Goal: Information Seeking & Learning: Learn about a topic

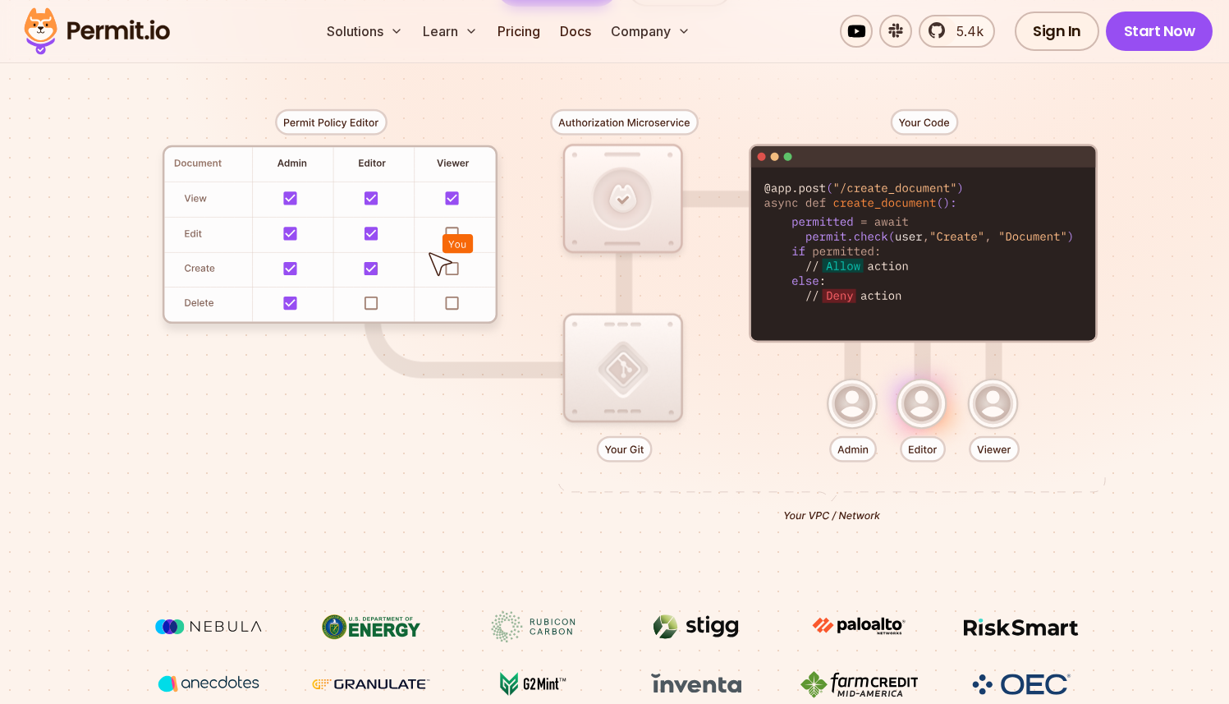
scroll to position [383, 0]
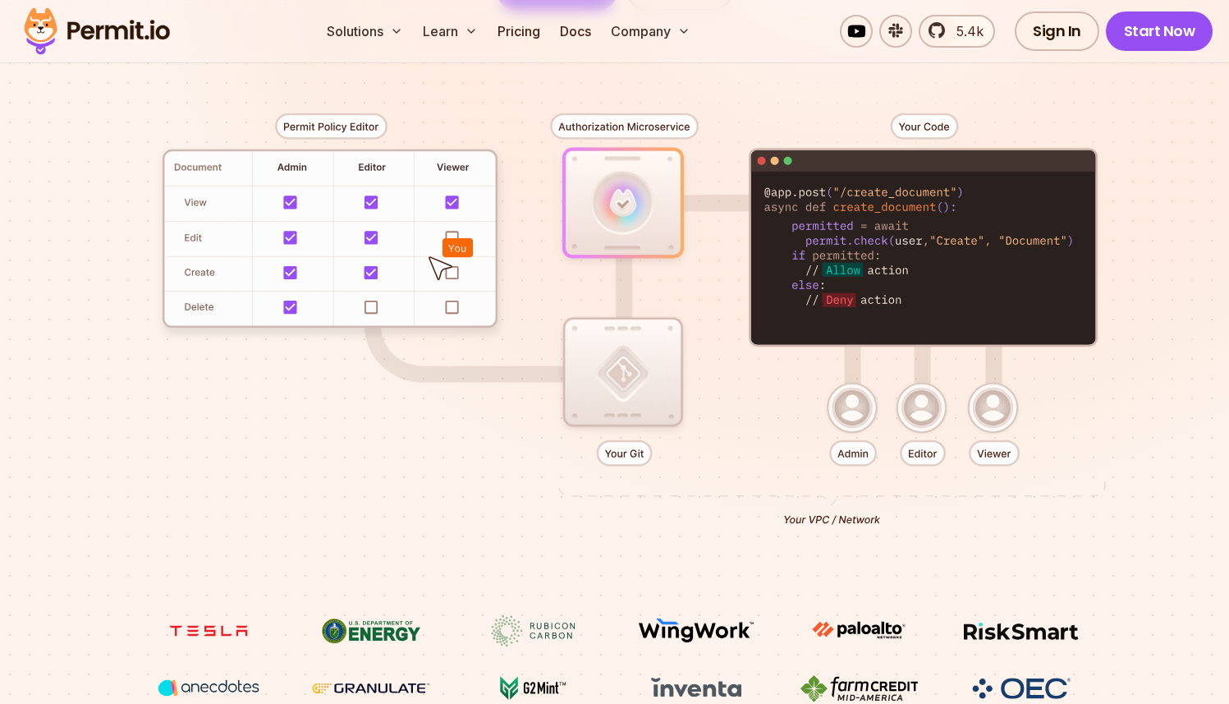
click at [925, 415] on div at bounding box center [615, 313] width 1150 height 604
click at [978, 414] on div at bounding box center [615, 313] width 1150 height 604
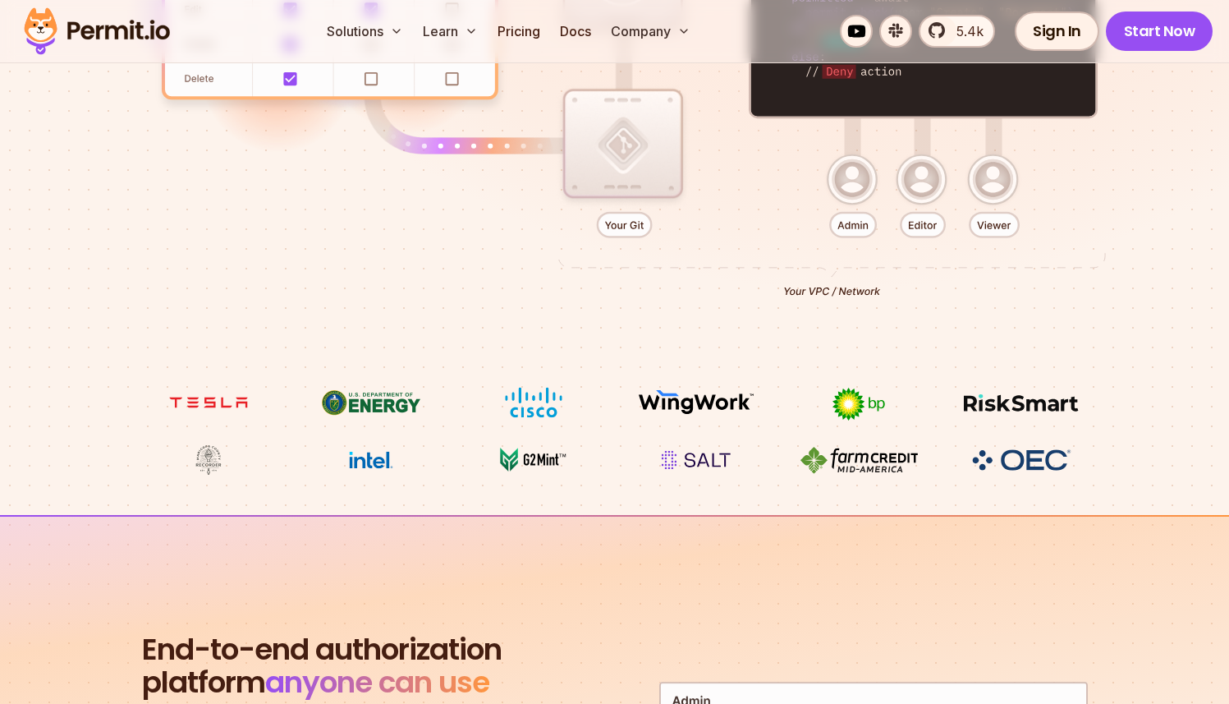
scroll to position [1310, 0]
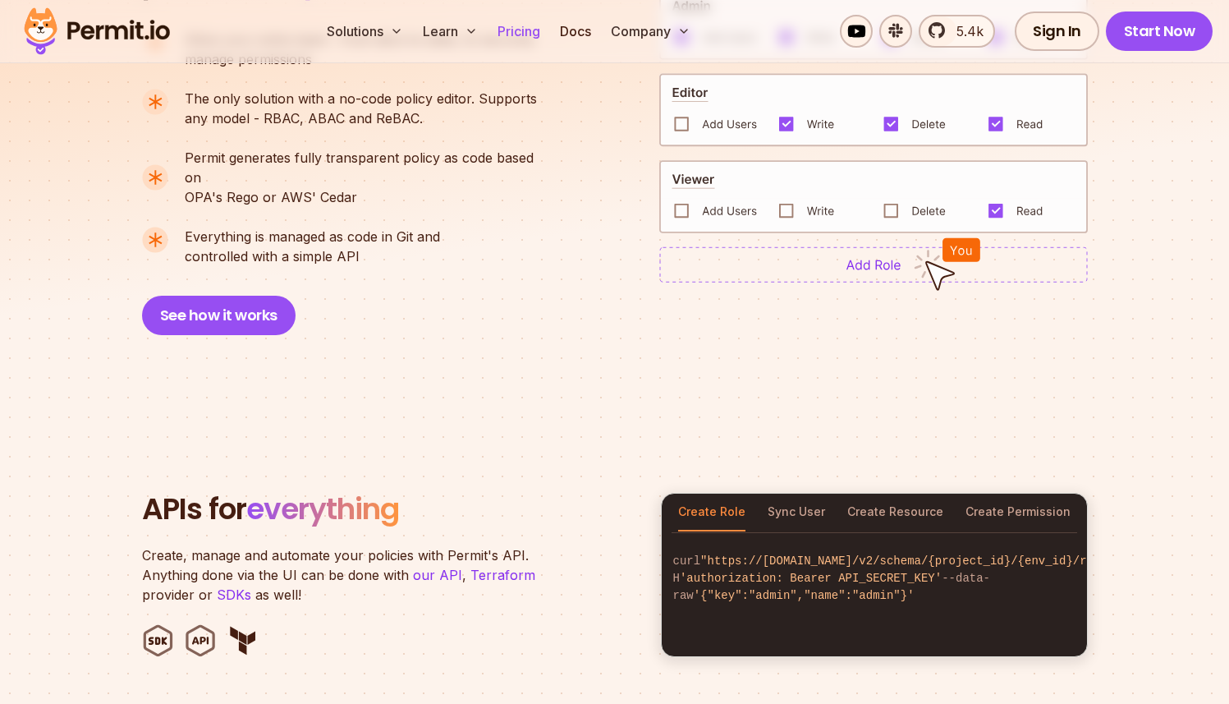
click at [518, 34] on link "Pricing" at bounding box center [519, 31] width 56 height 33
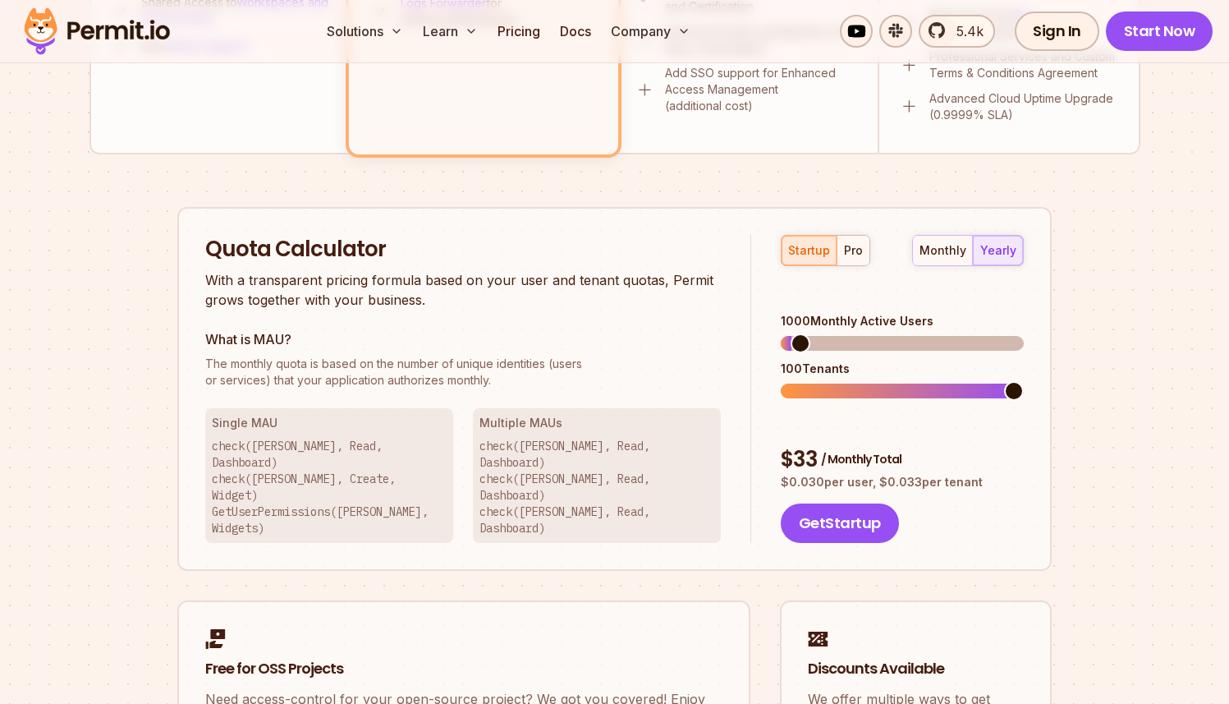
scroll to position [960, 0]
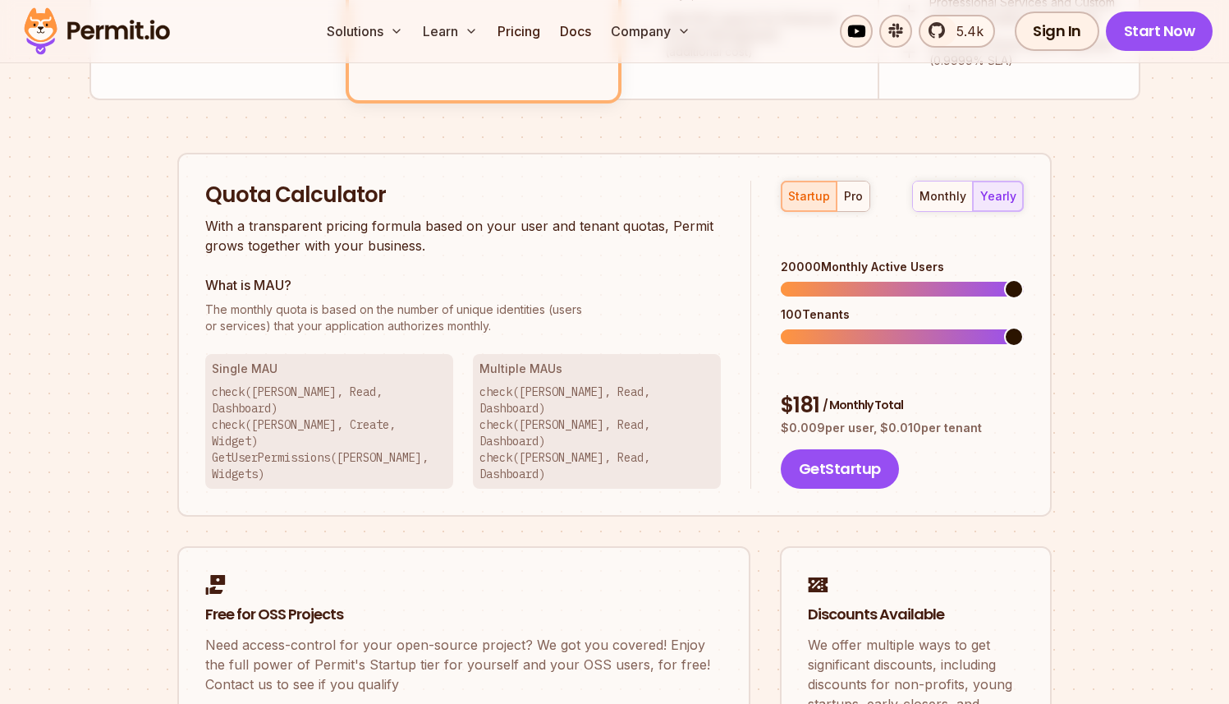
click at [1024, 279] on span at bounding box center [1014, 289] width 20 height 20
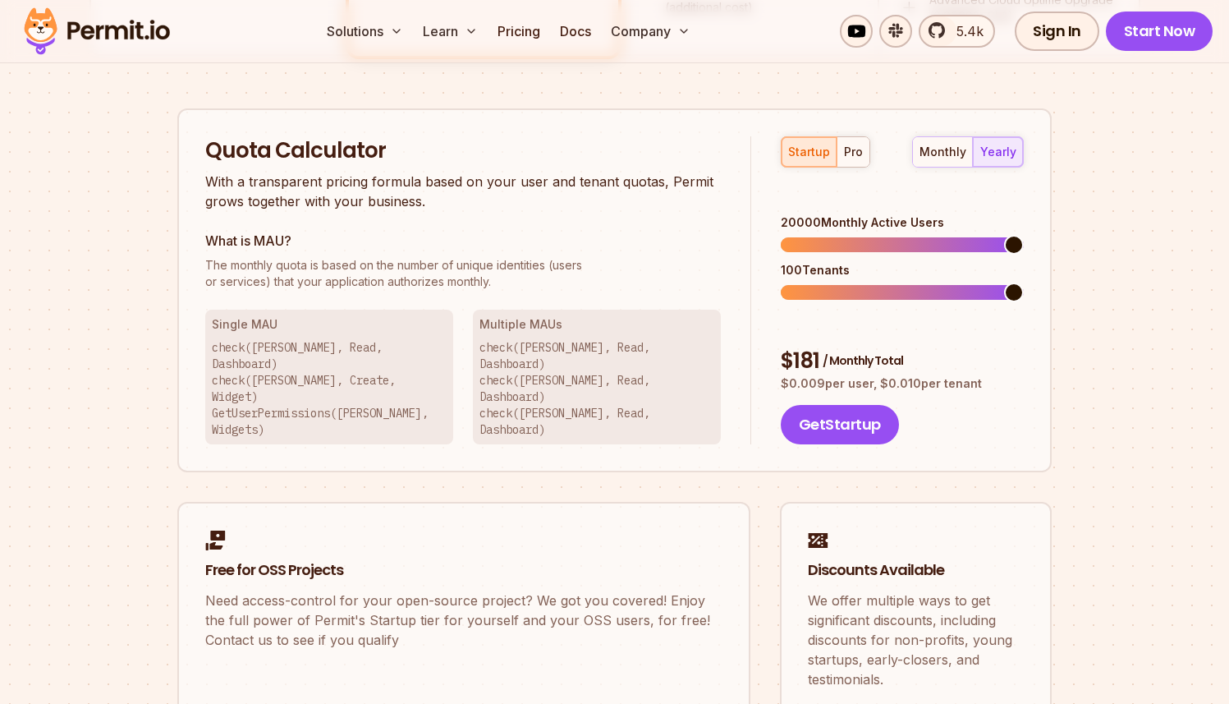
scroll to position [712, 0]
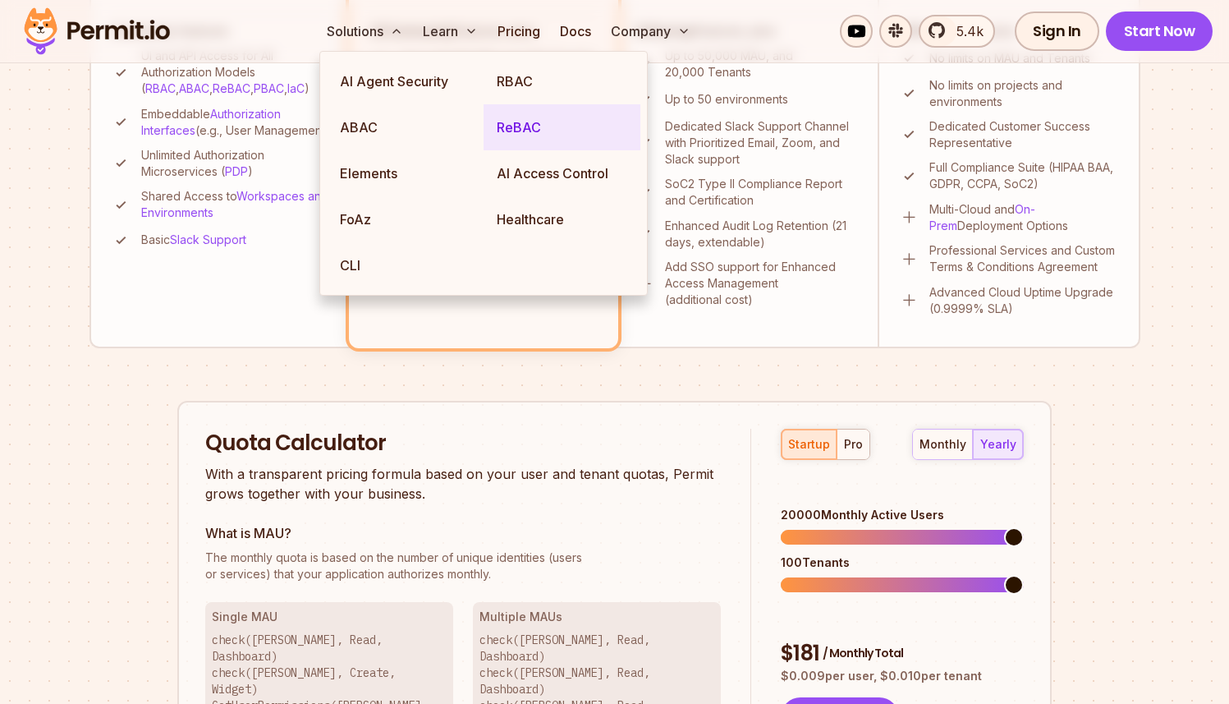
click at [539, 109] on link "ReBAC" at bounding box center [562, 127] width 157 height 46
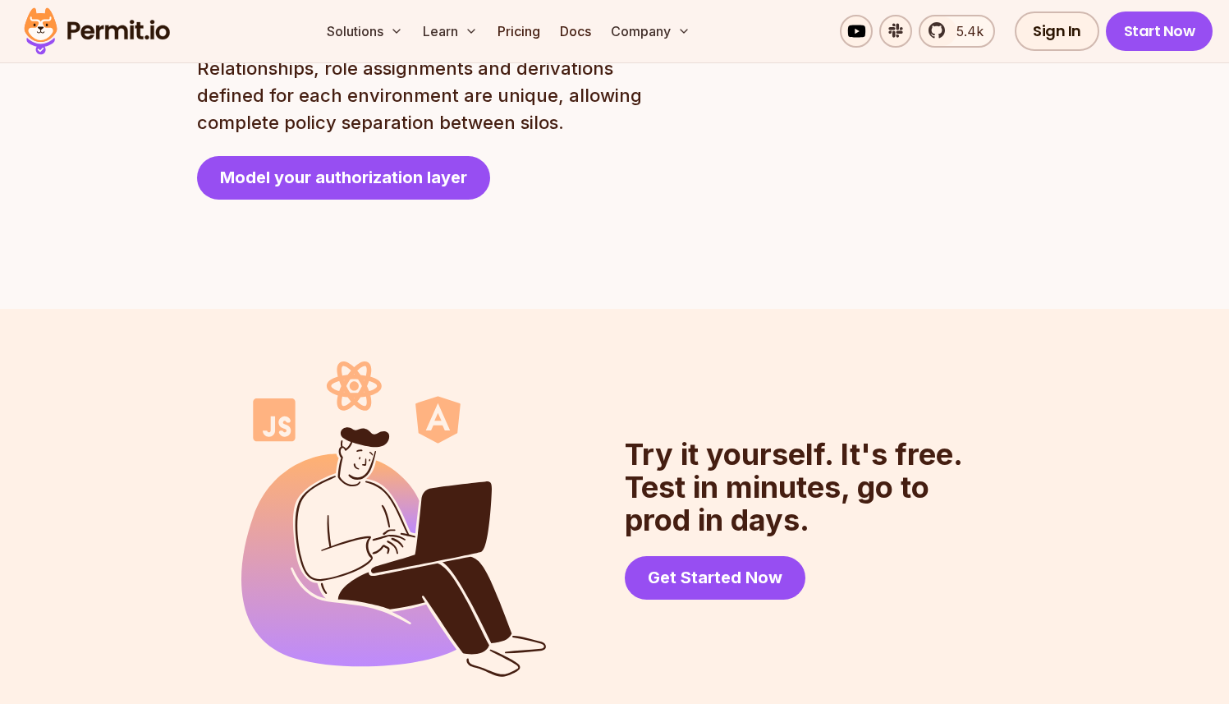
scroll to position [3960, 0]
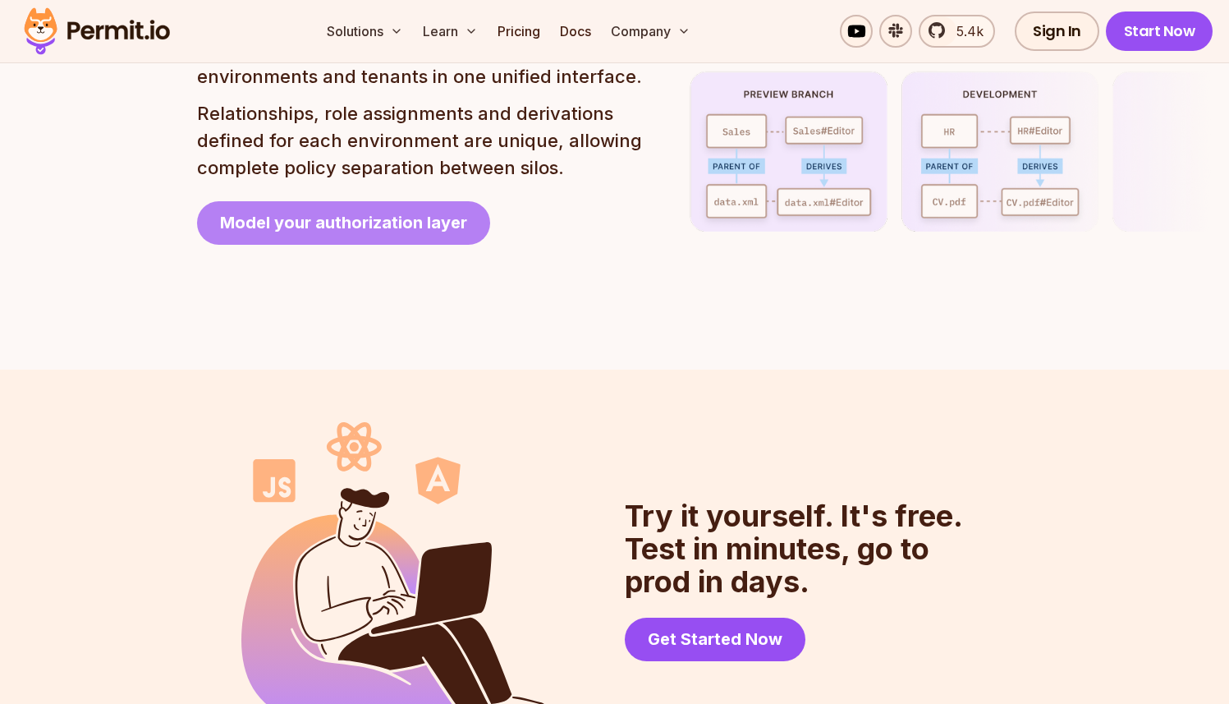
click at [330, 201] on link "Model your authorization layer" at bounding box center [343, 223] width 293 height 44
